Goal: Transaction & Acquisition: Purchase product/service

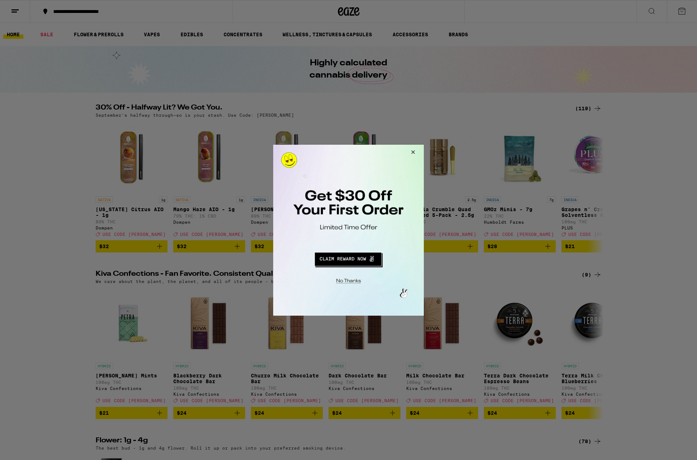
click at [667, 13] on div at bounding box center [348, 230] width 697 height 460
click at [412, 153] on button "Close Modal" at bounding box center [411, 152] width 19 height 17
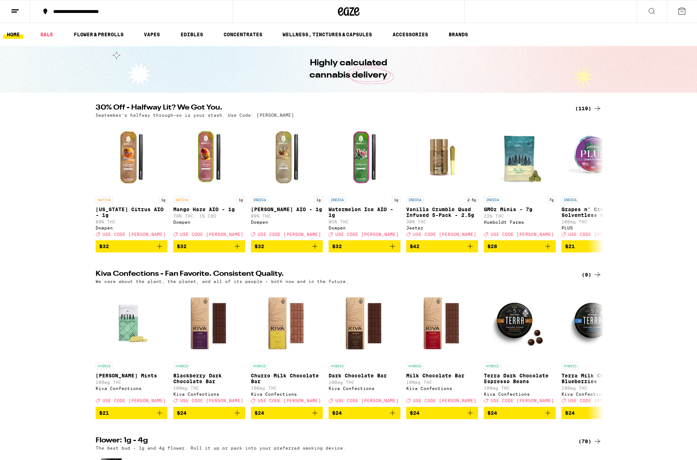
click at [658, 11] on button at bounding box center [651, 11] width 30 height 23
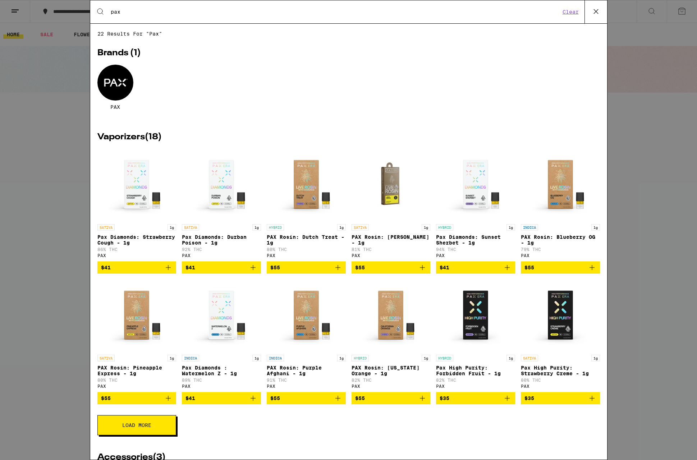
type input "pax"
click at [117, 93] on div at bounding box center [115, 83] width 36 height 36
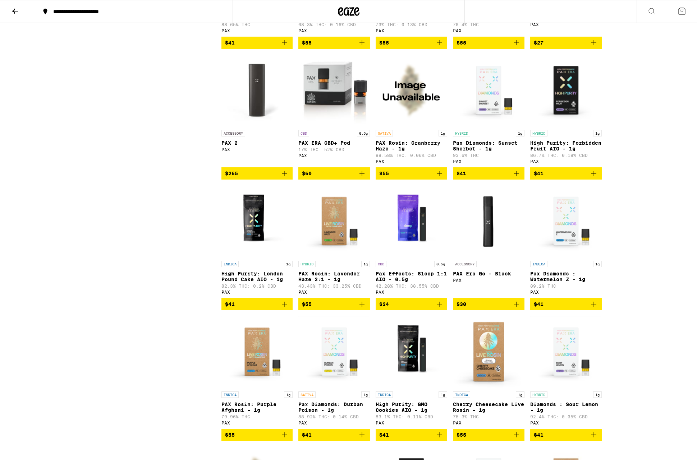
scroll to position [571, 0]
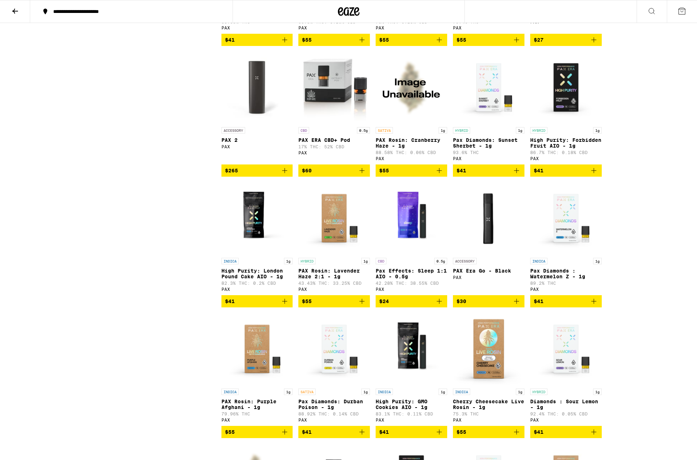
click at [316, 100] on img "Open page for PAX ERA CBD+ Pod from PAX" at bounding box center [333, 88] width 71 height 72
